Goal: Task Accomplishment & Management: Manage account settings

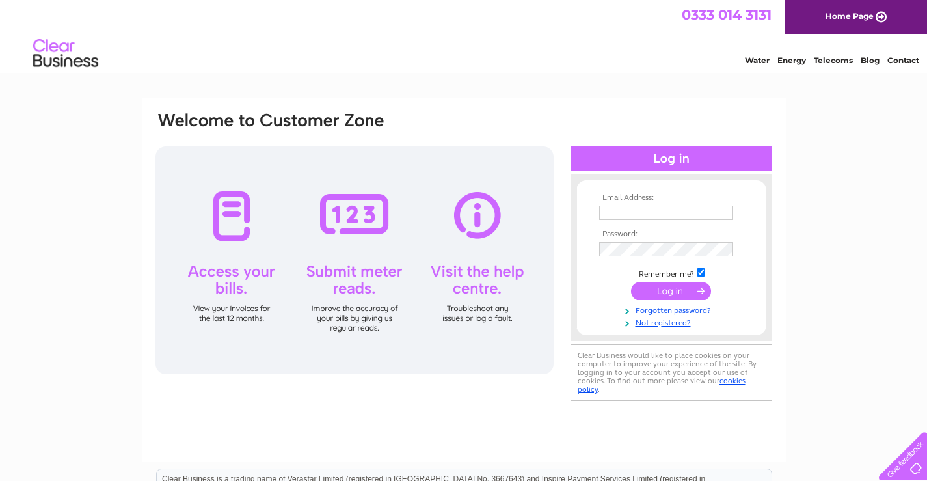
type input "chris.ledger@email.com"
click at [666, 292] on input "submit" at bounding box center [671, 291] width 80 height 18
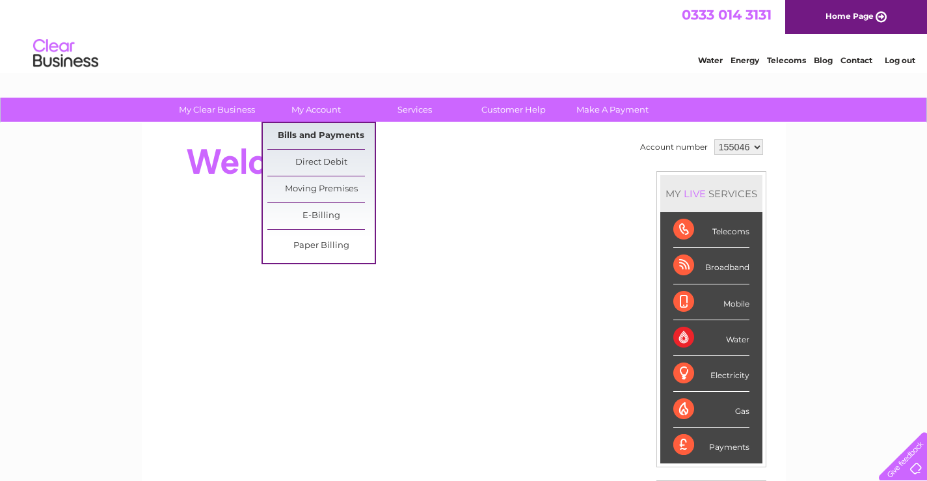
click at [316, 135] on link "Bills and Payments" at bounding box center [320, 136] width 107 height 26
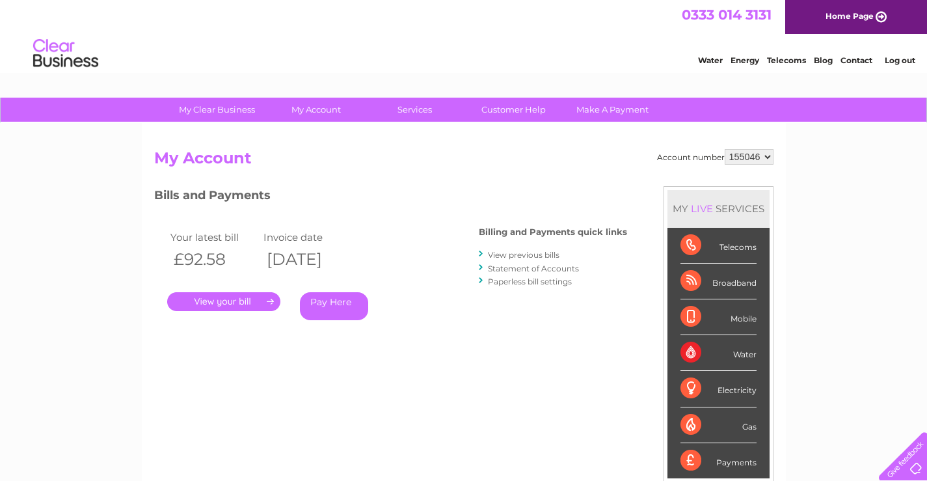
click at [510, 267] on link "Statement of Accounts" at bounding box center [533, 269] width 91 height 10
